Goal: Task Accomplishment & Management: Manage account settings

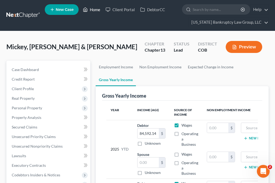
click at [96, 10] on link "Home" at bounding box center [91, 10] width 23 height 10
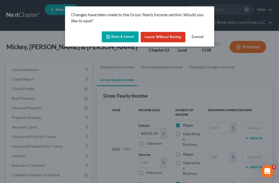
click at [118, 38] on button "Save & Leave" at bounding box center [120, 36] width 37 height 11
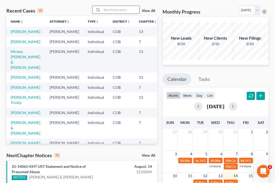
click at [119, 8] on input "search" at bounding box center [120, 10] width 37 height 8
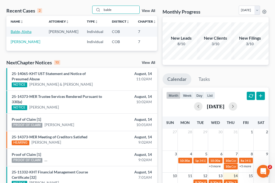
type input "balde"
click at [12, 32] on link "Balde, Alpha" at bounding box center [21, 31] width 21 height 5
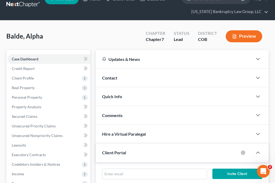
scroll to position [21, 0]
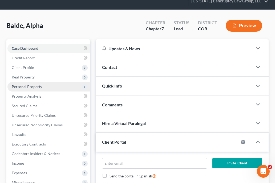
click at [24, 85] on span "Personal Property" at bounding box center [27, 86] width 30 height 5
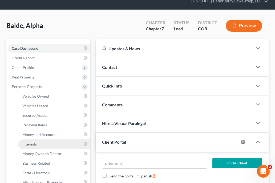
click at [37, 143] on link "Interests" at bounding box center [54, 145] width 72 height 10
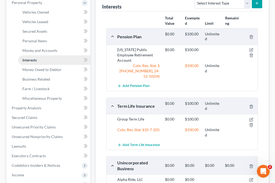
scroll to position [138, 0]
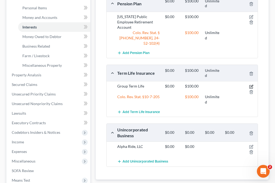
click at [251, 85] on icon "button" at bounding box center [251, 87] width 4 height 4
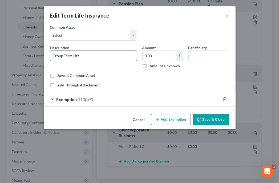
click at [104, 55] on input "Group Term Life" at bounding box center [93, 56] width 86 height 10
type input "Group Term Life w/Securian Financial #3780"
click at [214, 116] on button "Save & Close" at bounding box center [211, 119] width 36 height 11
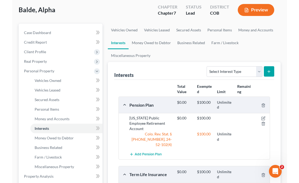
scroll to position [0, 0]
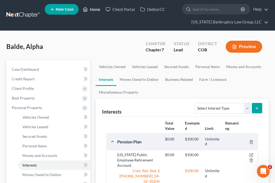
click at [92, 7] on link "Home" at bounding box center [91, 10] width 23 height 10
click at [94, 9] on link "Home" at bounding box center [91, 10] width 23 height 10
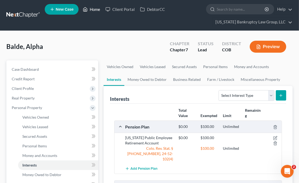
click at [92, 9] on link "Home" at bounding box center [91, 10] width 23 height 10
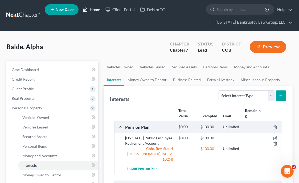
click at [94, 8] on link "Home" at bounding box center [91, 10] width 23 height 10
click at [95, 9] on link "Home" at bounding box center [91, 10] width 23 height 10
click at [122, 10] on link "Client Portal" at bounding box center [120, 10] width 35 height 10
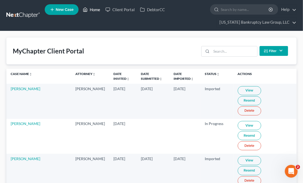
click at [97, 12] on link "Home" at bounding box center [91, 10] width 23 height 10
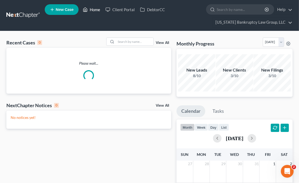
click at [97, 12] on link "Home" at bounding box center [91, 10] width 23 height 10
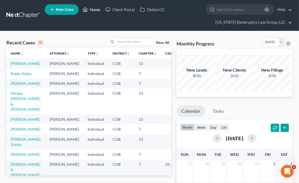
click at [97, 9] on link "Home" at bounding box center [91, 10] width 23 height 10
click at [122, 39] on input "search" at bounding box center [134, 42] width 37 height 8
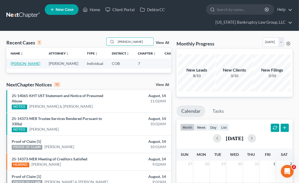
type input "[PERSON_NAME]"
click at [18, 66] on link "[PERSON_NAME]" at bounding box center [26, 63] width 30 height 5
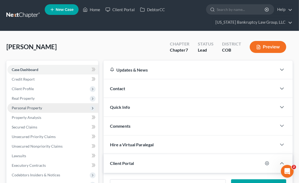
click at [30, 105] on span "Personal Property" at bounding box center [52, 108] width 91 height 10
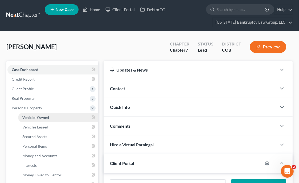
click at [35, 117] on span "Vehicles Owned" at bounding box center [35, 117] width 27 height 5
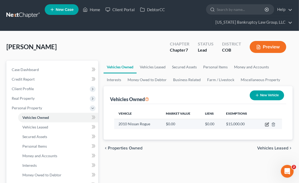
click at [268, 124] on icon "button" at bounding box center [267, 124] width 4 height 4
select select "0"
select select "16"
select select "3"
select select "0"
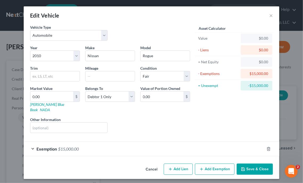
click at [263, 112] on div "Asset Calculator Value $0.00 - Liens $0.00 = Net Equity $0.00 - Exemptions $15,…" at bounding box center [234, 80] width 83 height 113
click at [107, 77] on input "text" at bounding box center [109, 76] width 49 height 10
type input "153734"
click at [223, 114] on div "Asset Calculator Value $0.00 - Liens $0.00 = Net Equity $0.00 - Exemptions $15,…" at bounding box center [234, 80] width 83 height 113
click at [60, 99] on input "0.00" at bounding box center [51, 97] width 43 height 10
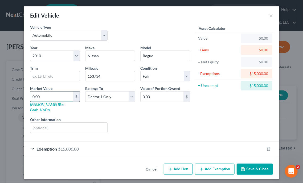
type input "8"
type input "8.00"
type input "89"
type input "89.00"
type input "890"
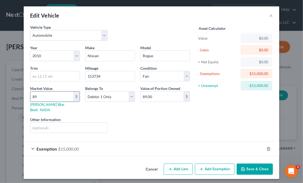
type input "890.00"
type input "8900"
type input "8,900.00"
type input "8,900"
click at [254, 165] on button "Save & Close" at bounding box center [255, 169] width 36 height 11
